Goal: Task Accomplishment & Management: Use online tool/utility

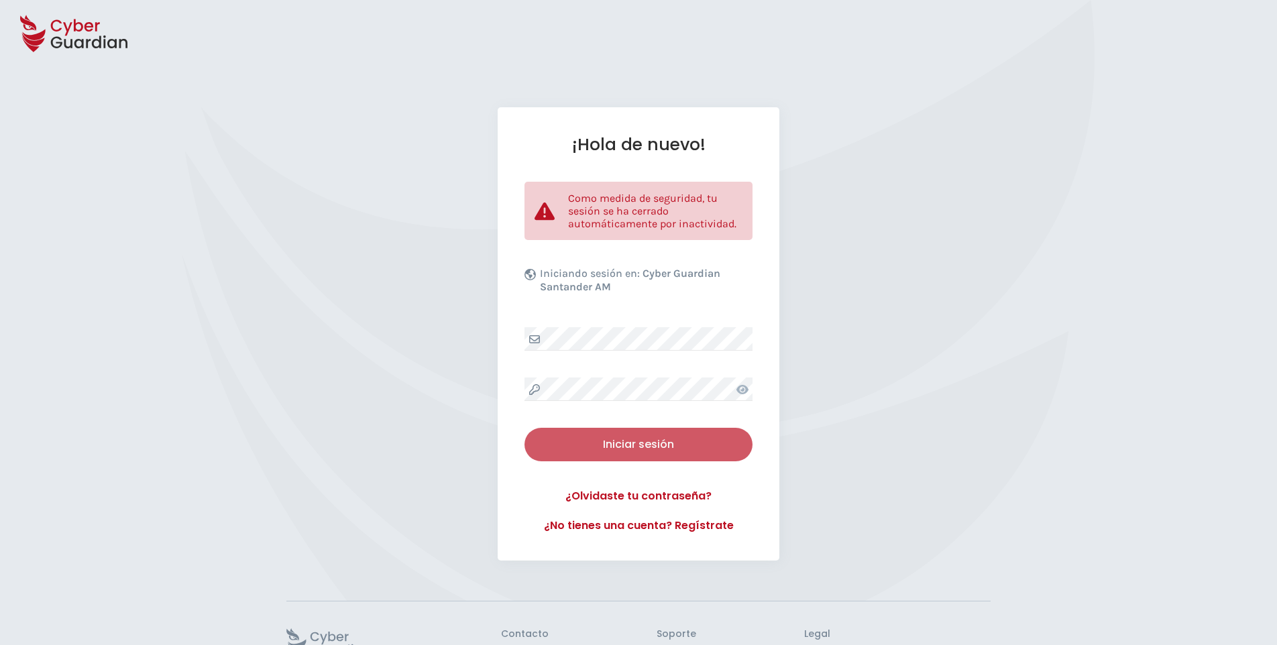
click at [670, 441] on div "Iniciar sesión" at bounding box center [639, 445] width 208 height 16
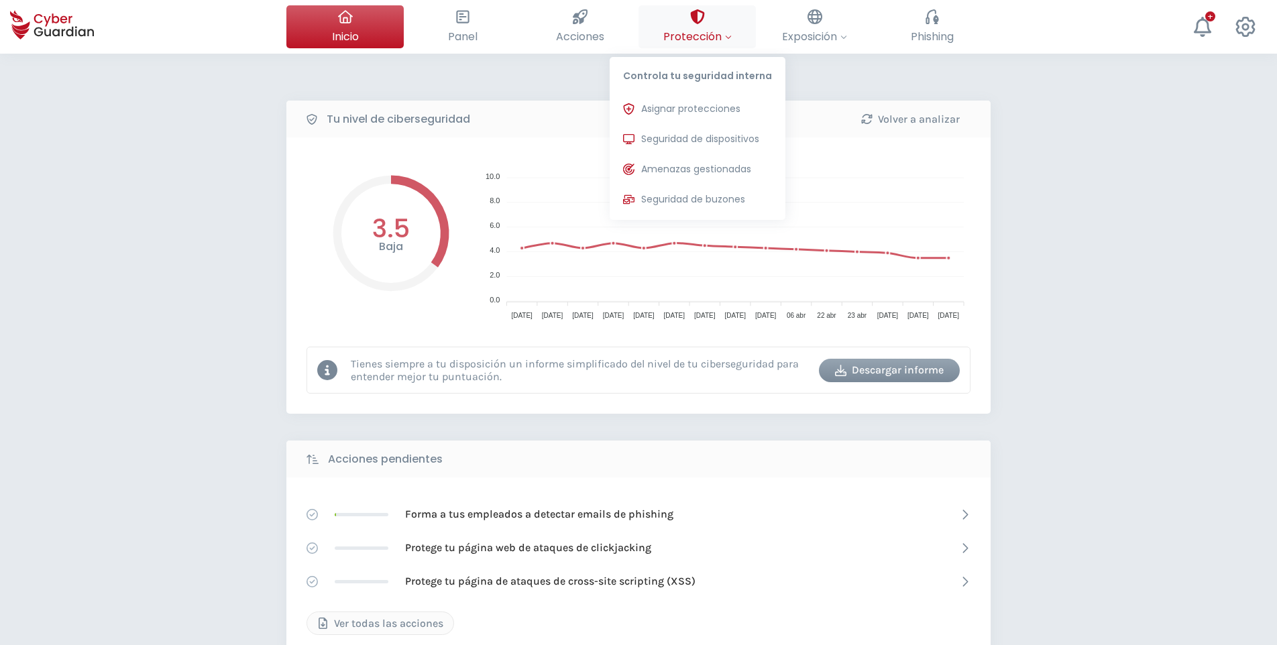
click at [708, 25] on button "Protección Controla tu seguridad interna Asignar protecciones Asigna las licenc…" at bounding box center [697, 26] width 117 height 43
click at [729, 144] on span "Seguridad de dispositivos" at bounding box center [700, 139] width 118 height 14
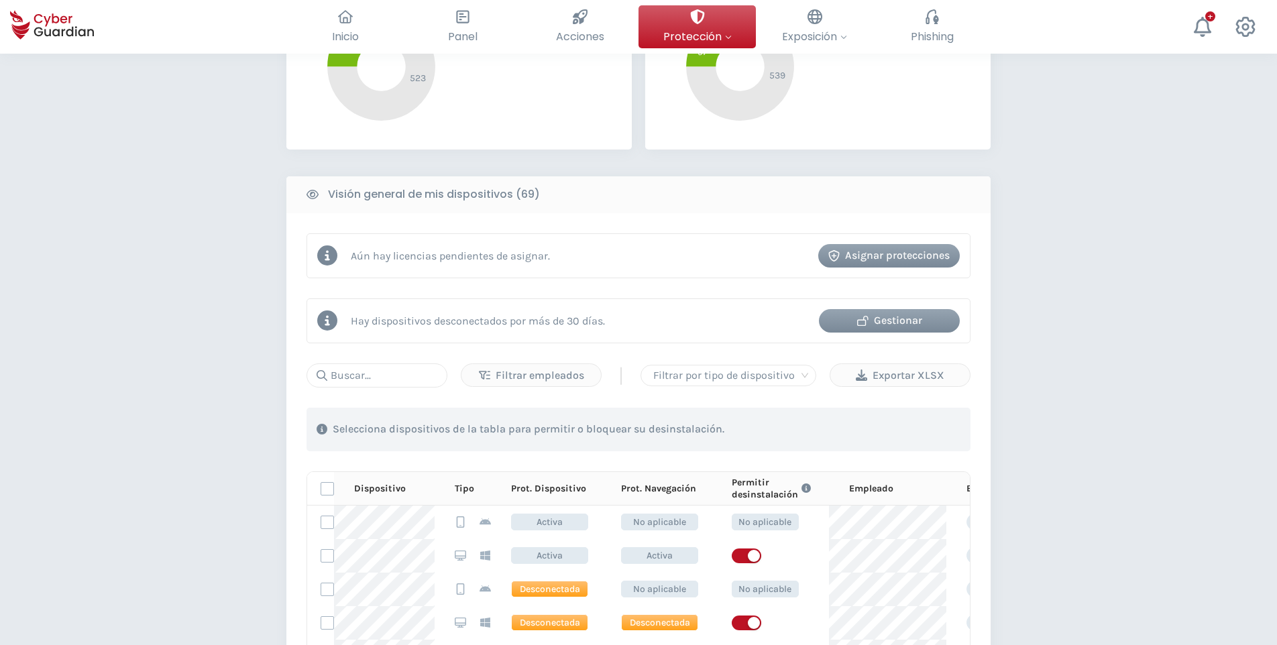
scroll to position [604, 0]
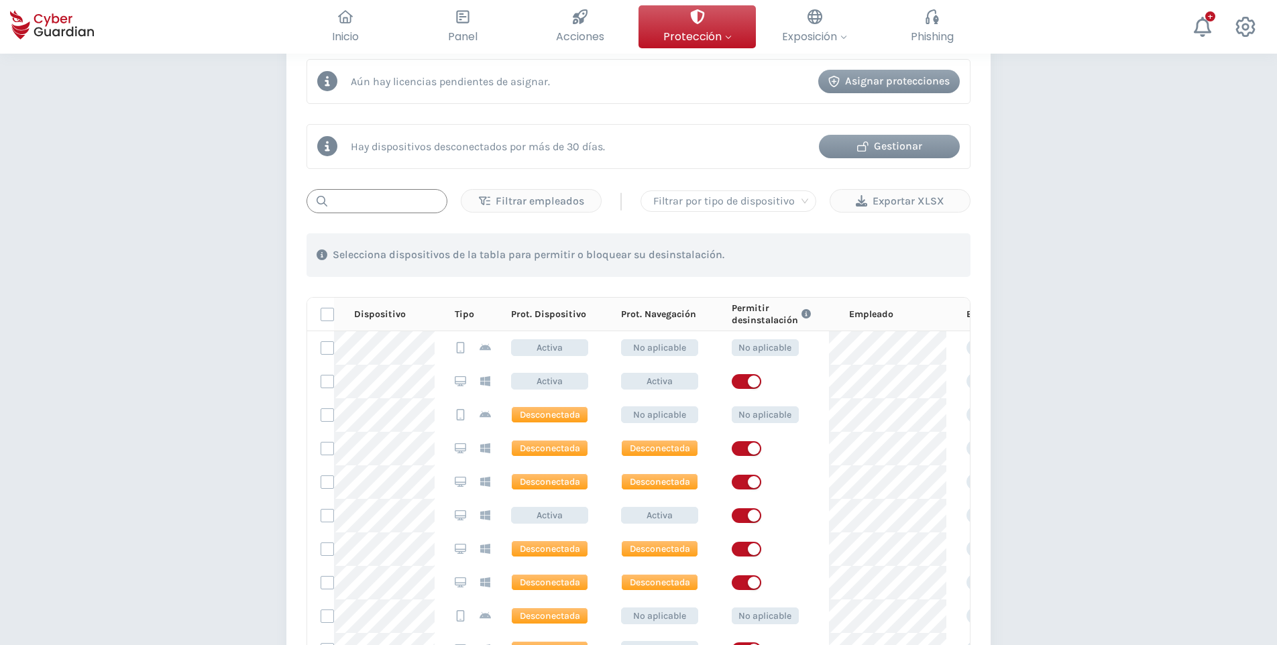
click at [366, 197] on input "text" at bounding box center [377, 201] width 141 height 24
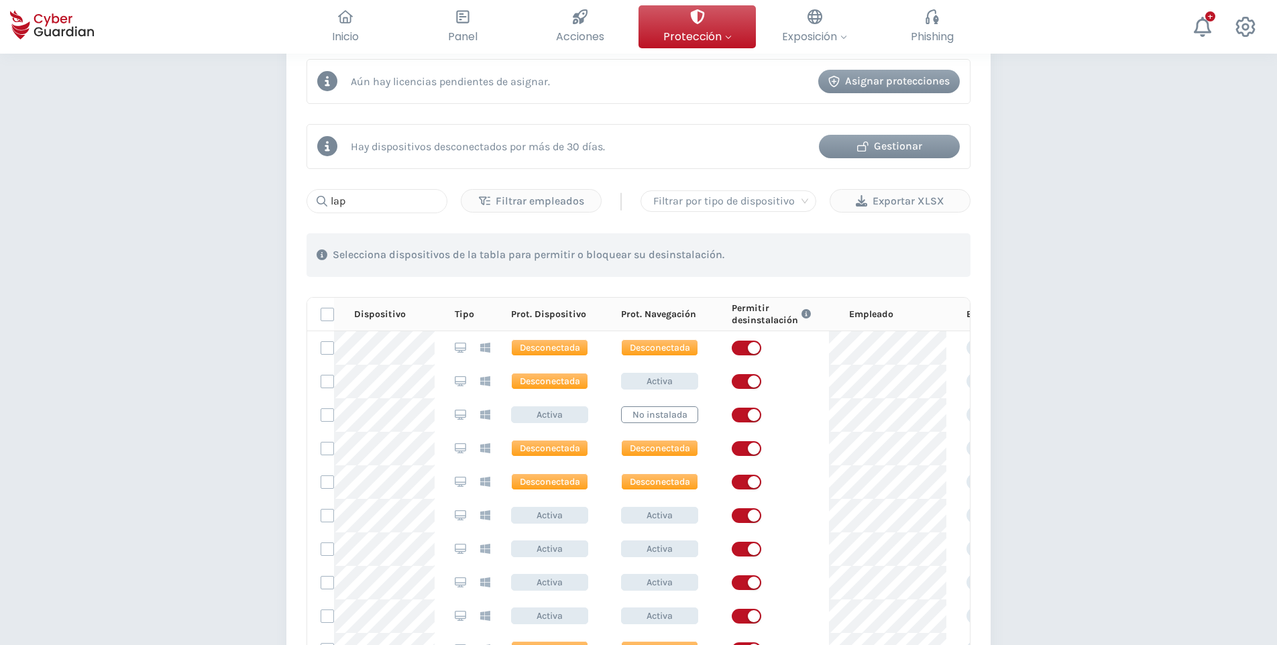
click at [319, 199] on icon at bounding box center [317, 201] width 21 height 11
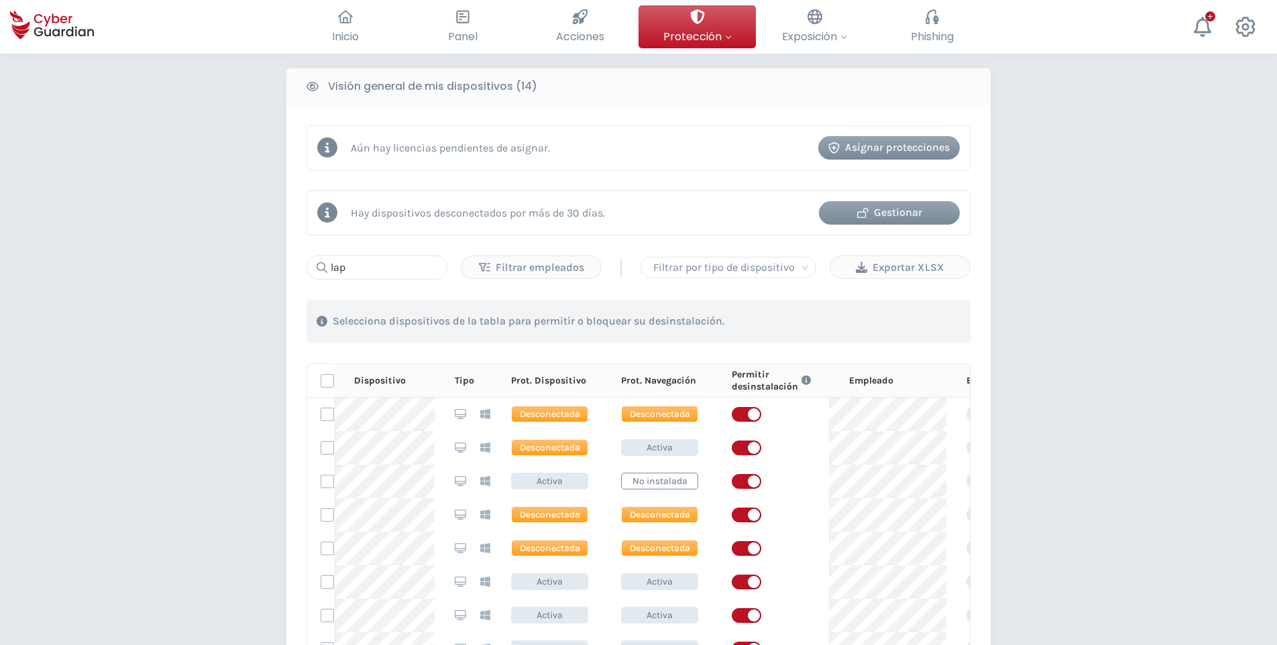
scroll to position [537, 0]
drag, startPoint x: 355, startPoint y: 270, endPoint x: 304, endPoint y: 274, distance: 51.1
click at [304, 274] on div "Aún hay licencias pendientes de asignar. Asignar protecciones Hay dispositivos …" at bounding box center [638, 430] width 704 height 649
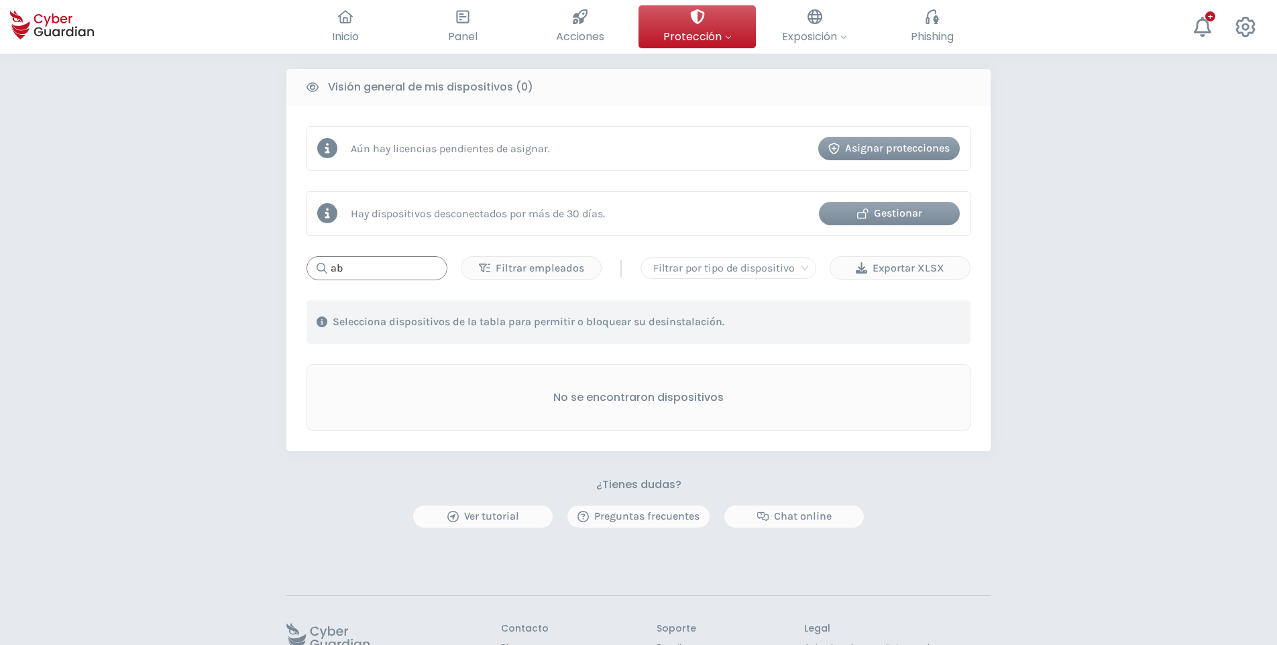
click at [421, 267] on input "ab" at bounding box center [377, 268] width 141 height 24
click at [318, 268] on icon at bounding box center [317, 268] width 21 height 11
click at [374, 259] on input "ab" at bounding box center [377, 268] width 141 height 24
type input "a"
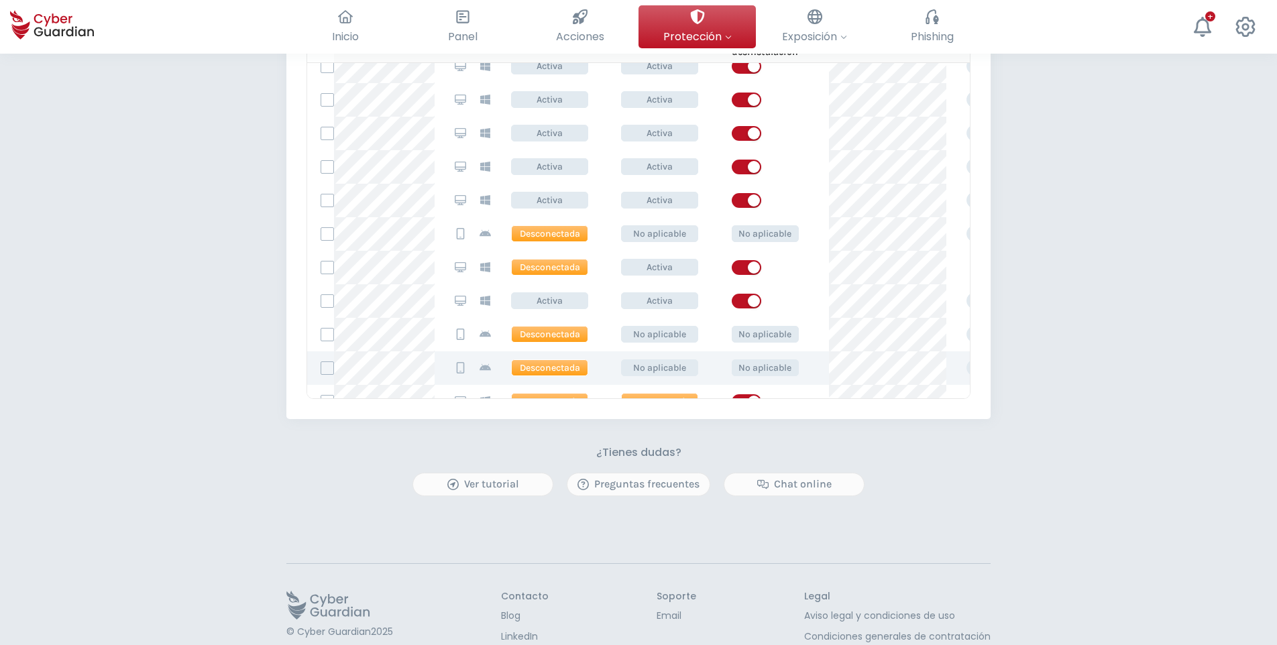
scroll to position [215, 0]
